Goal: Download file/media

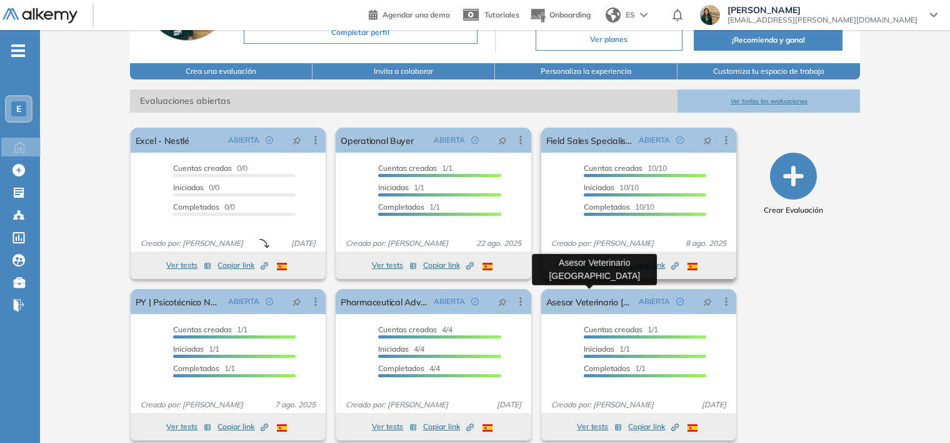
scroll to position [138, 0]
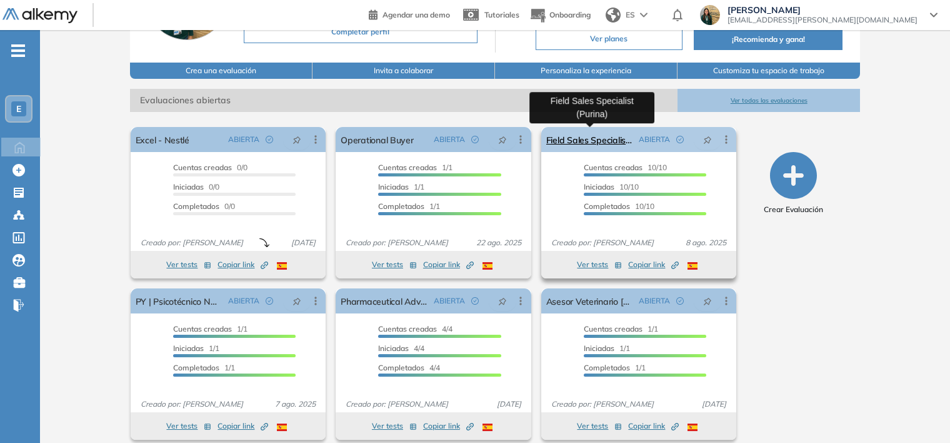
click at [590, 140] on link "Field Sales Specialist (Purina)" at bounding box center [590, 139] width 88 height 25
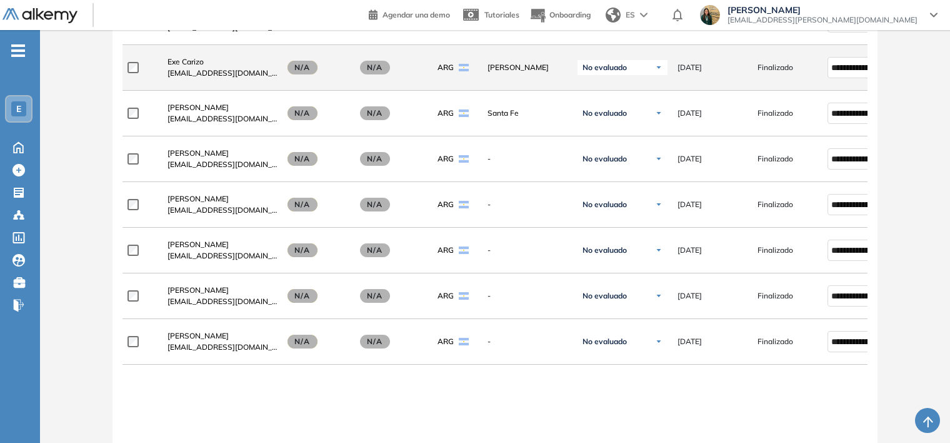
scroll to position [563, 0]
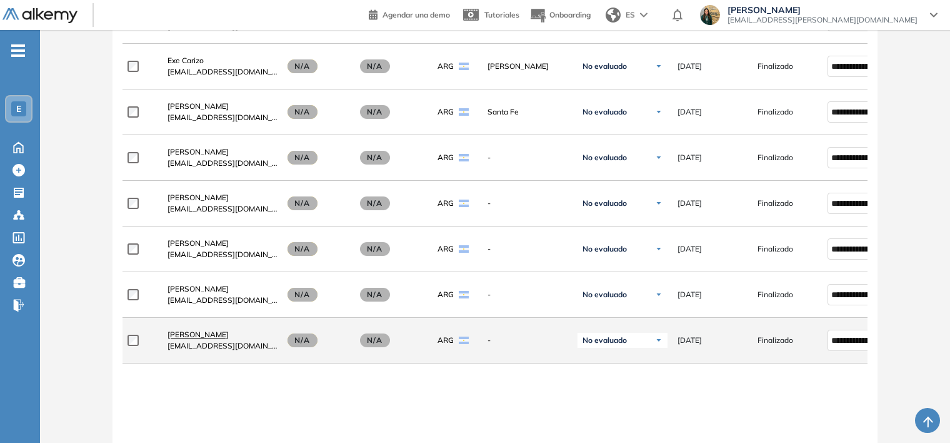
click at [206, 335] on span "[PERSON_NAME]" at bounding box center [198, 333] width 61 height 9
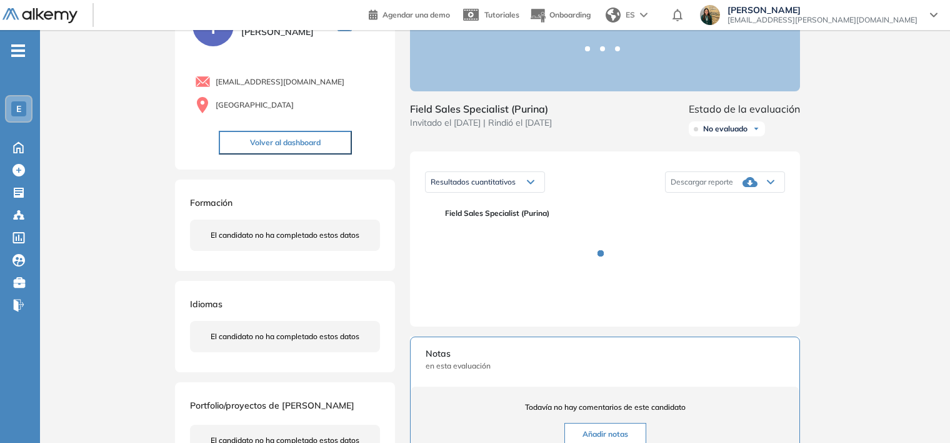
scroll to position [78, 0]
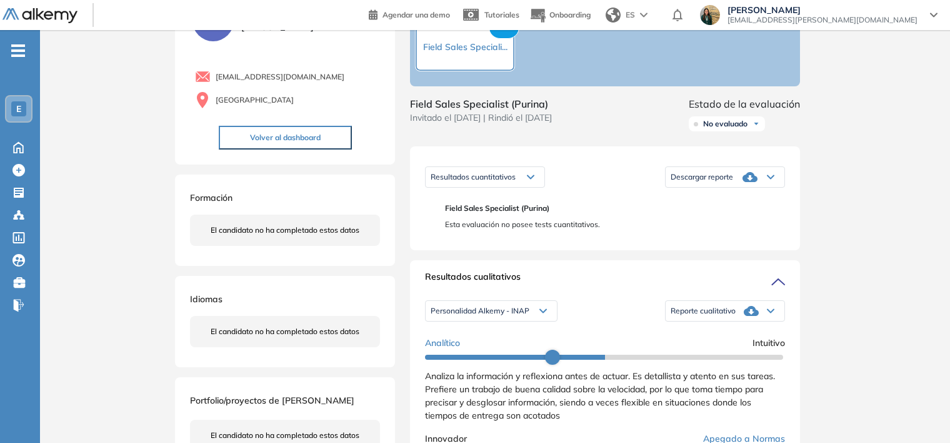
click at [769, 189] on div "Descargar reporte" at bounding box center [725, 176] width 119 height 25
click at [738, 203] on li "Descargar informe completo" at bounding box center [717, 197] width 93 height 13
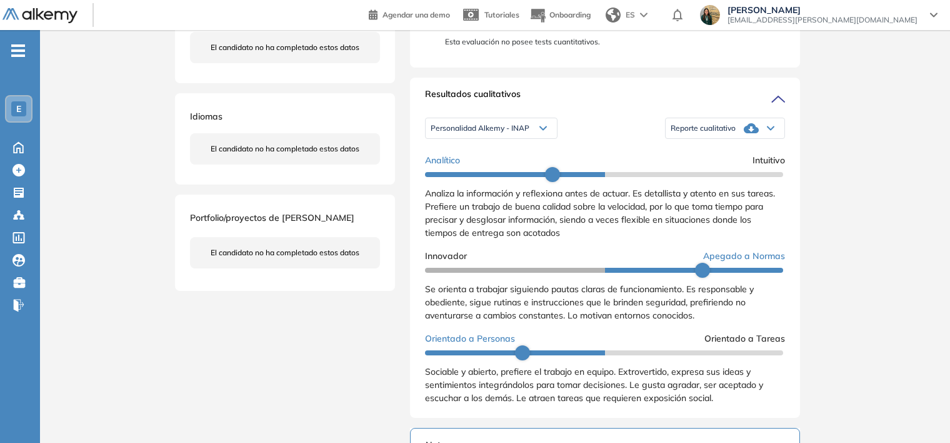
scroll to position [229, 0]
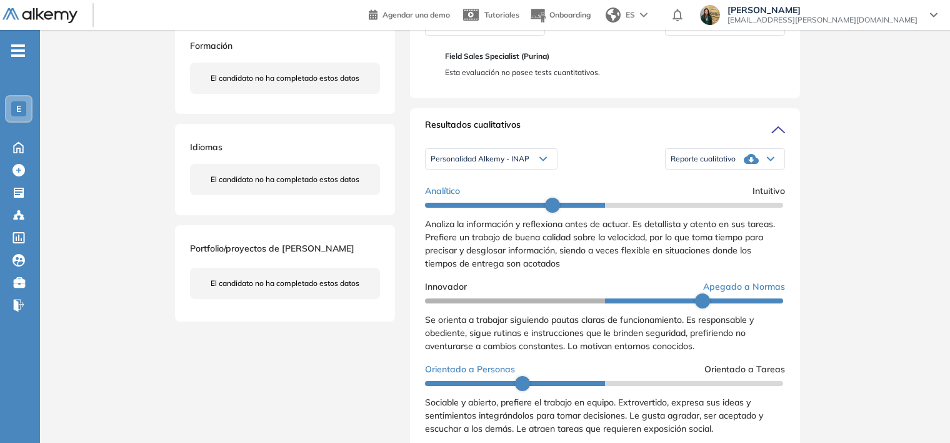
click at [703, 171] on div "Reporte cualitativo" at bounding box center [725, 158] width 119 height 25
click at [699, 185] on li "Reporte con Afinidad AI" at bounding box center [709, 179] width 76 height 13
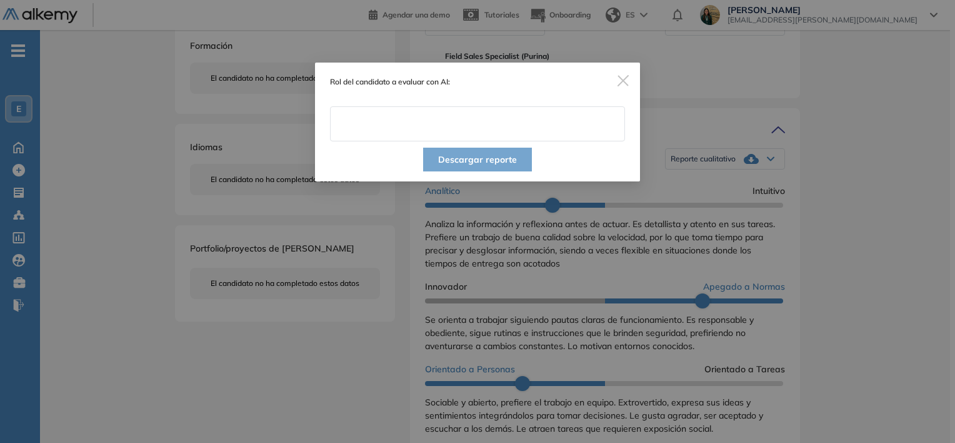
click at [437, 116] on input "text" at bounding box center [477, 123] width 295 height 35
type input "**********"
click at [491, 156] on button "Descargar reporte" at bounding box center [477, 160] width 109 height 24
